Goal: Information Seeking & Learning: Learn about a topic

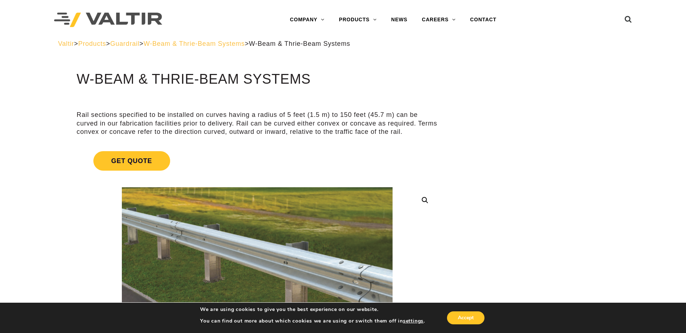
click at [208, 44] on span "W-Beam & Thrie-Beam Systems" at bounding box center [194, 43] width 101 height 7
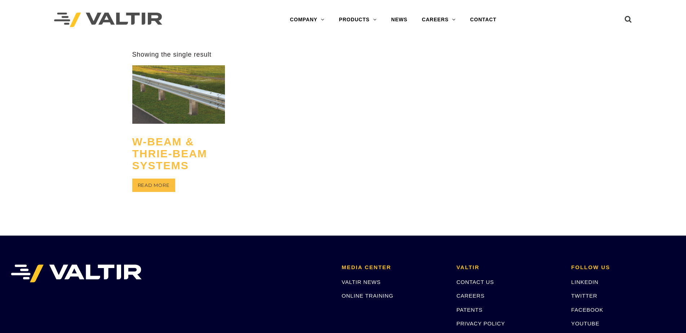
click at [167, 156] on h2 "W-Beam & Thrie-Beam Systems" at bounding box center [178, 153] width 93 height 47
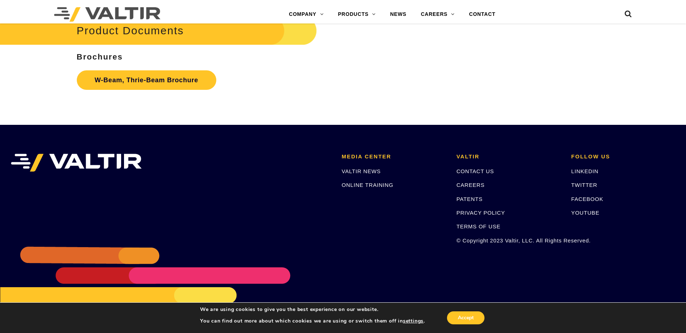
scroll to position [2374, 0]
